Goal: Task Accomplishment & Management: Manage account settings

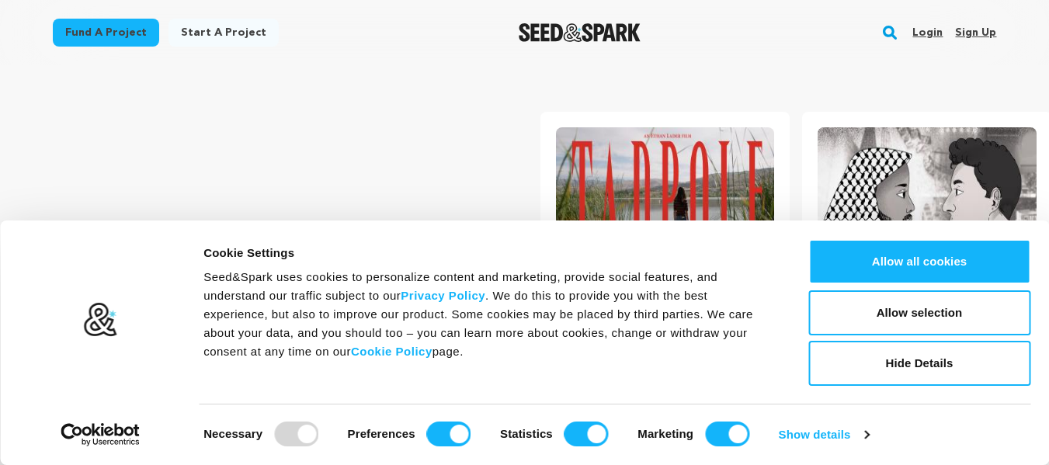
click at [932, 33] on link "Login" at bounding box center [927, 32] width 30 height 25
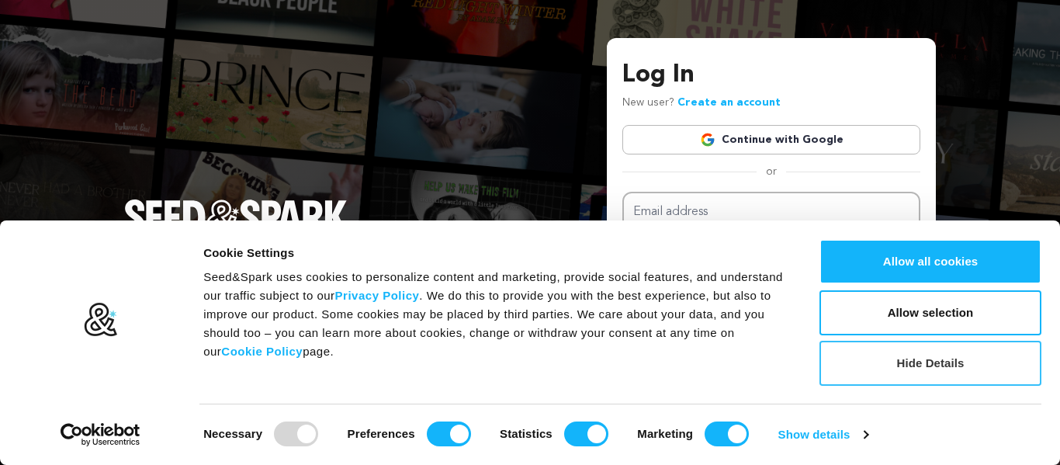
click at [949, 359] on button "Hide Details" at bounding box center [931, 363] width 222 height 45
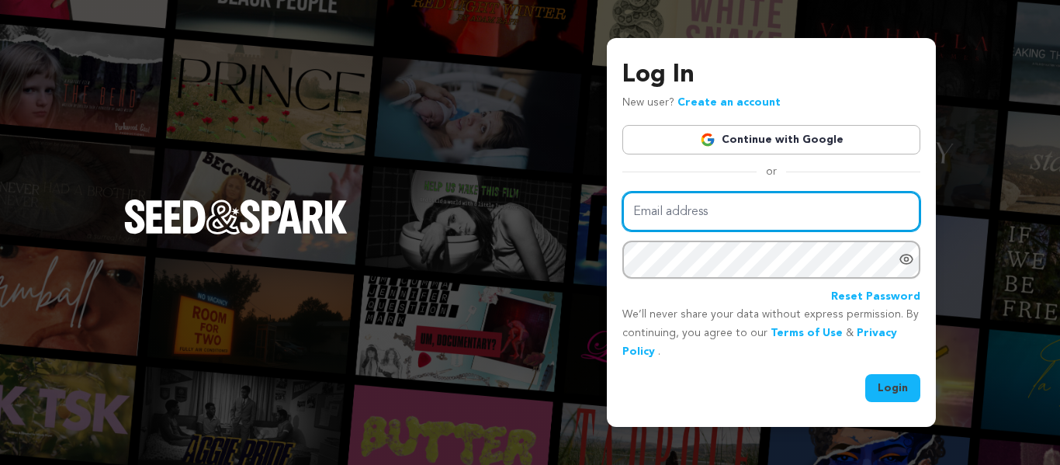
click at [772, 216] on input "Email address" at bounding box center [772, 212] width 298 height 40
click at [715, 209] on input "Email address" at bounding box center [772, 212] width 298 height 40
type input "[EMAIL_ADDRESS][DOMAIN_NAME]"
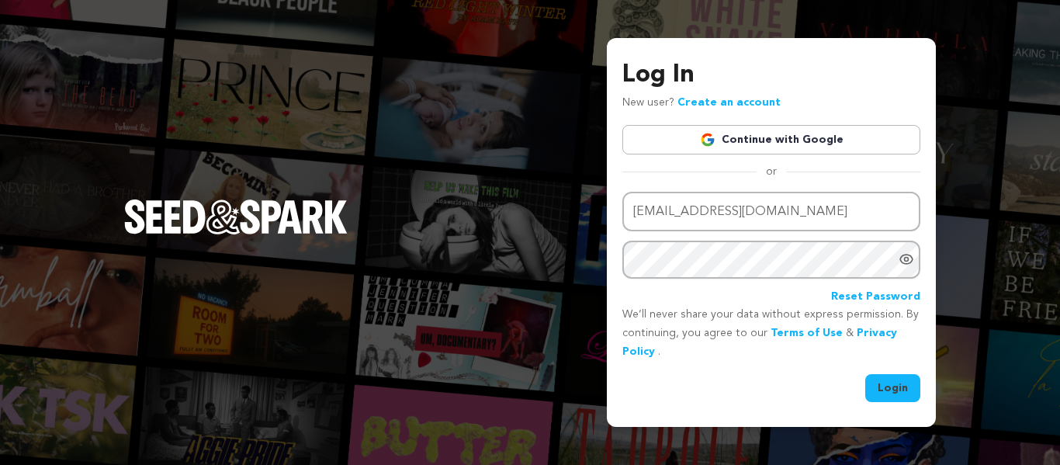
click at [888, 387] on button "Login" at bounding box center [892, 388] width 55 height 28
